Goal: Information Seeking & Learning: Learn about a topic

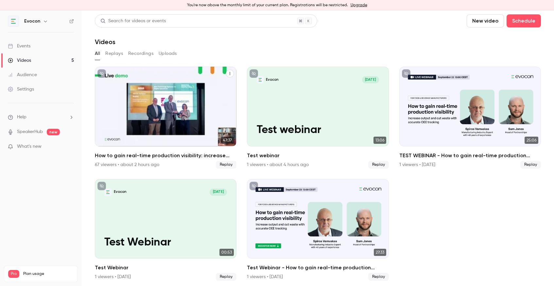
click at [163, 111] on div "How to gain real-time production visibility: increase output and cut waste with…" at bounding box center [166, 107] width 142 height 80
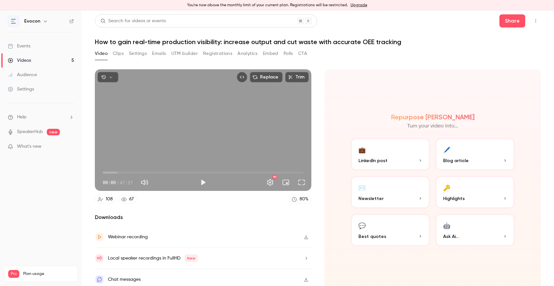
scroll to position [4, 0]
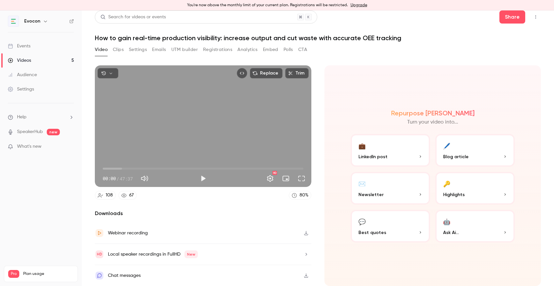
click at [29, 44] on div "Events" at bounding box center [19, 46] width 23 height 7
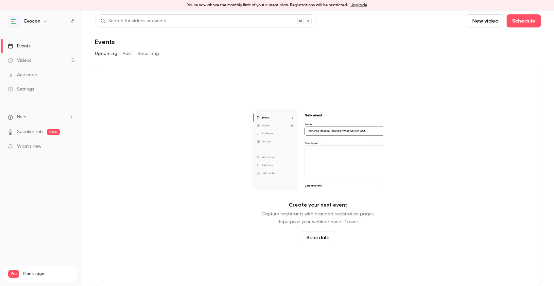
click at [122, 53] on div "Upcoming Past Recurring" at bounding box center [318, 53] width 446 height 10
click at [126, 55] on button "Past" at bounding box center [127, 53] width 9 height 10
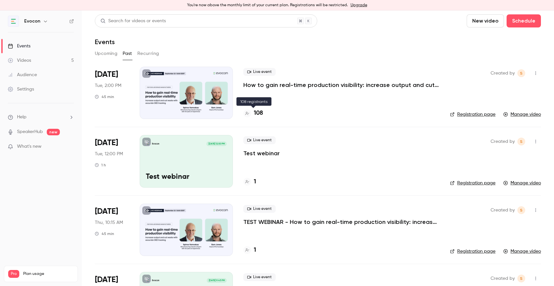
click at [258, 113] on h4 "108" at bounding box center [258, 113] width 9 height 9
